Goal: Task Accomplishment & Management: Manage account settings

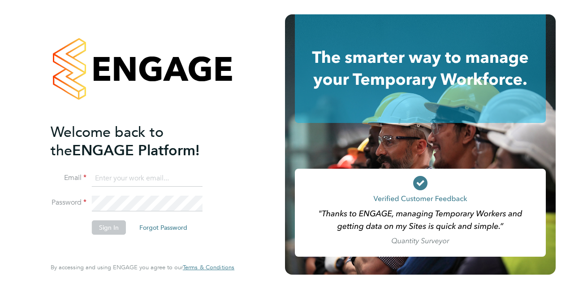
type input "[PERSON_NAME][EMAIL_ADDRESS][DOMAIN_NAME]"
click at [104, 228] on button "Sign In" at bounding box center [109, 227] width 34 height 14
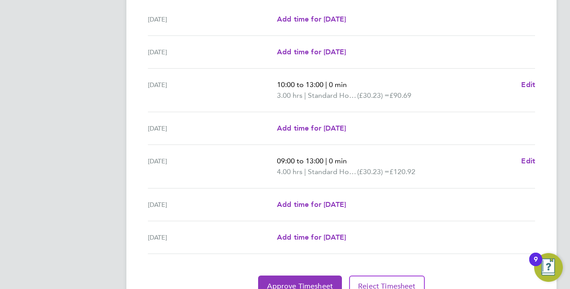
scroll to position [332, 0]
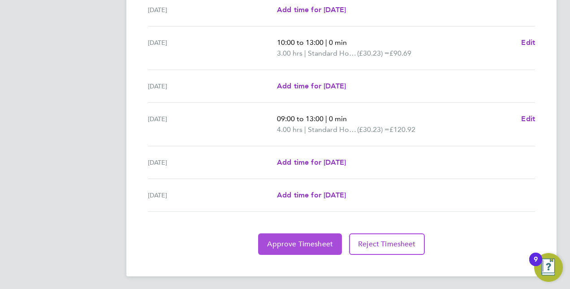
click at [300, 239] on span "Approve Timesheet" at bounding box center [300, 243] width 66 height 9
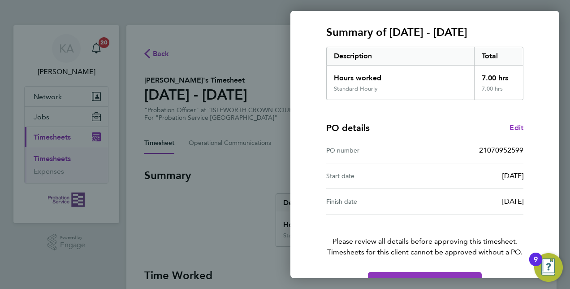
scroll to position [135, 0]
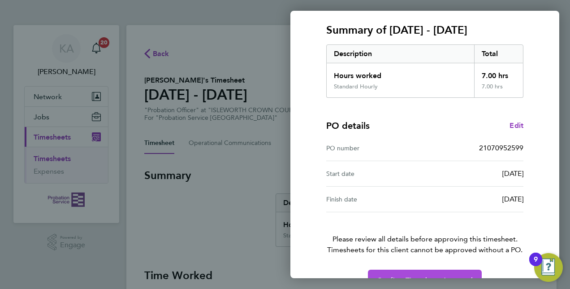
click at [426, 276] on span "Confirm Timesheet Approval" at bounding box center [425, 280] width 96 height 9
